Goal: Transaction & Acquisition: Subscribe to service/newsletter

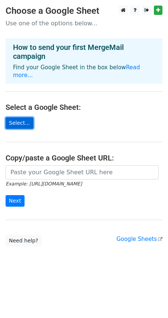
click at [20, 117] on link "Select..." at bounding box center [20, 123] width 28 height 12
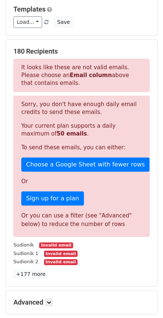
scroll to position [112, 0]
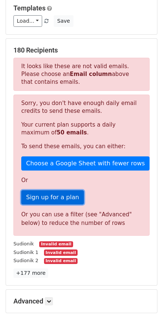
click at [58, 190] on link "Sign up for a plan" at bounding box center [52, 197] width 62 height 14
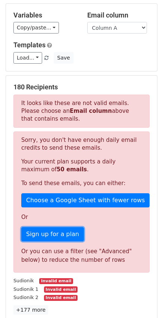
scroll to position [71, 0]
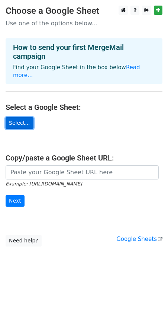
click at [20, 117] on link "Select..." at bounding box center [20, 123] width 28 height 12
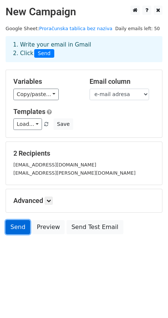
click at [18, 228] on link "Send" at bounding box center [18, 227] width 25 height 14
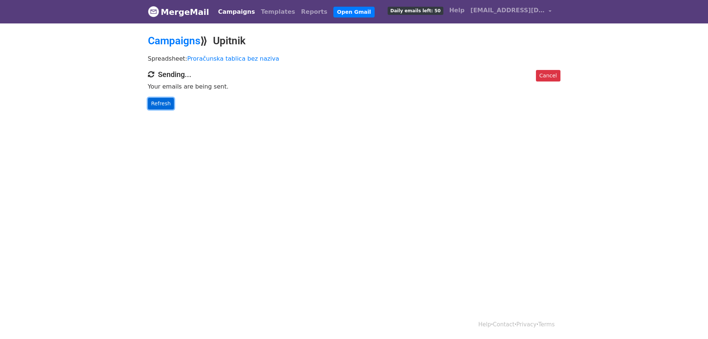
click at [162, 106] on link "Refresh" at bounding box center [161, 104] width 26 height 12
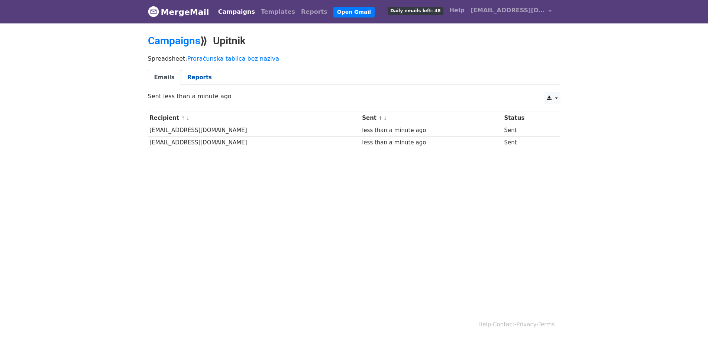
click at [196, 78] on link "Reports" at bounding box center [199, 77] width 37 height 15
